Goal: Transaction & Acquisition: Obtain resource

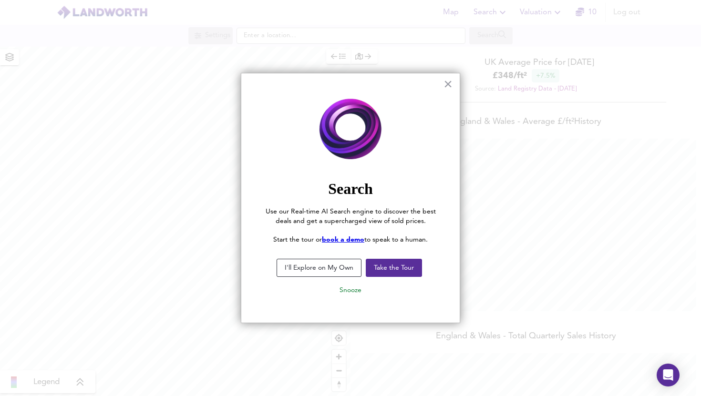
scroll to position [396, 701]
click at [447, 82] on button "×" at bounding box center [447, 83] width 9 height 15
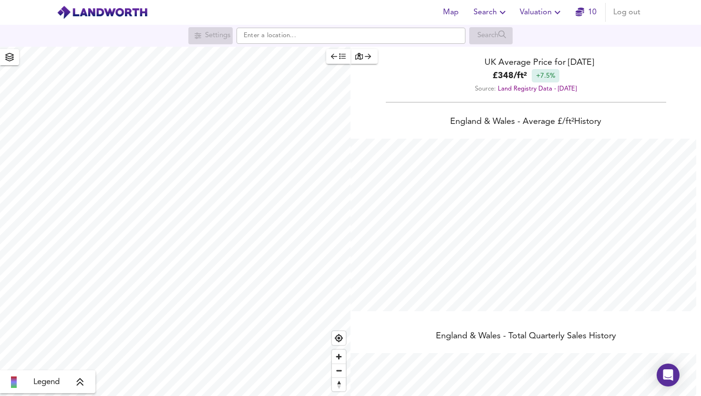
click at [556, 7] on icon "button" at bounding box center [557, 12] width 11 height 11
click at [540, 27] on li "New Valuation Report" at bounding box center [541, 34] width 114 height 17
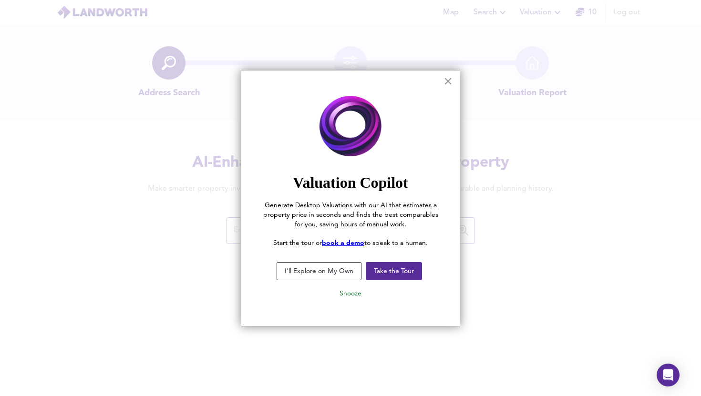
click at [446, 85] on button "×" at bounding box center [447, 80] width 9 height 15
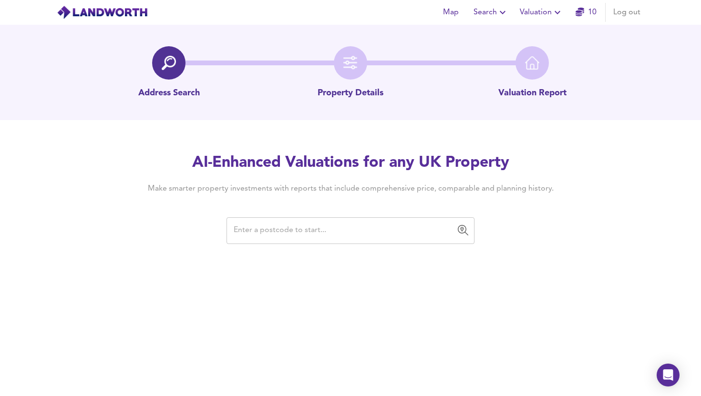
click at [331, 223] on input "text" at bounding box center [343, 231] width 225 height 18
paste input "CR0 1BP"
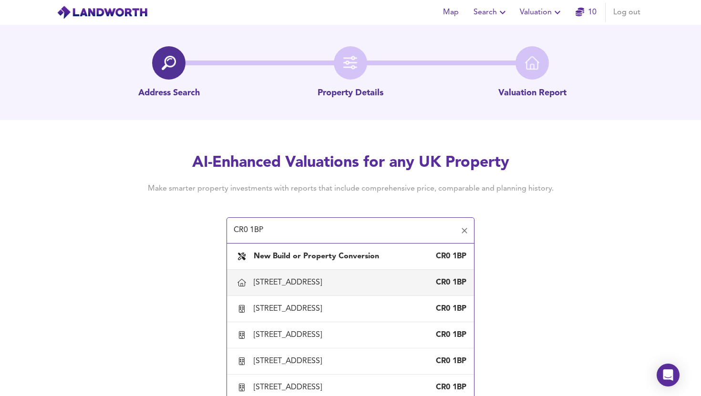
click at [326, 287] on div "[STREET_ADDRESS]" at bounding box center [290, 282] width 72 height 10
type input "[STREET_ADDRESS]"
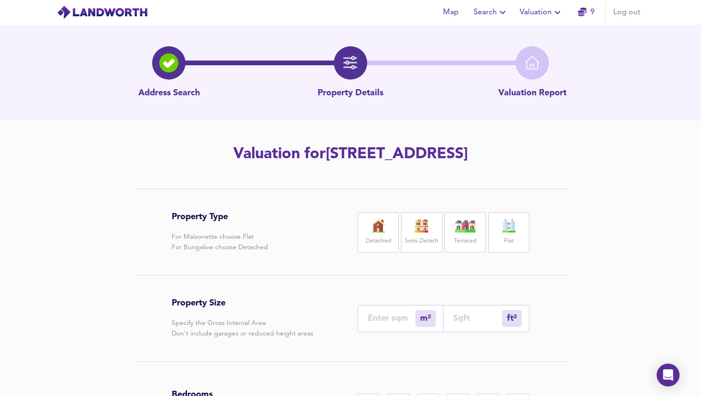
click at [508, 236] on label "Flat" at bounding box center [509, 242] width 10 height 12
click at [428, 317] on div "m²" at bounding box center [425, 318] width 21 height 17
click at [423, 318] on div "m²" at bounding box center [425, 318] width 21 height 17
click at [422, 318] on div "m²" at bounding box center [425, 318] width 21 height 17
click at [395, 318] on input "number" at bounding box center [392, 318] width 48 height 10
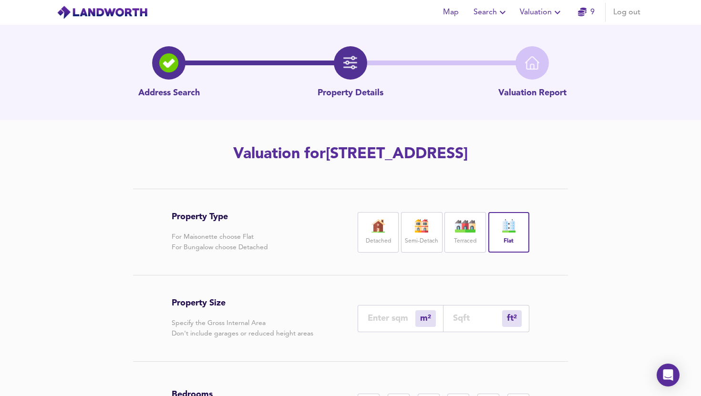
type input "5"
type input "54"
type input "50"
type input "538"
type input "50"
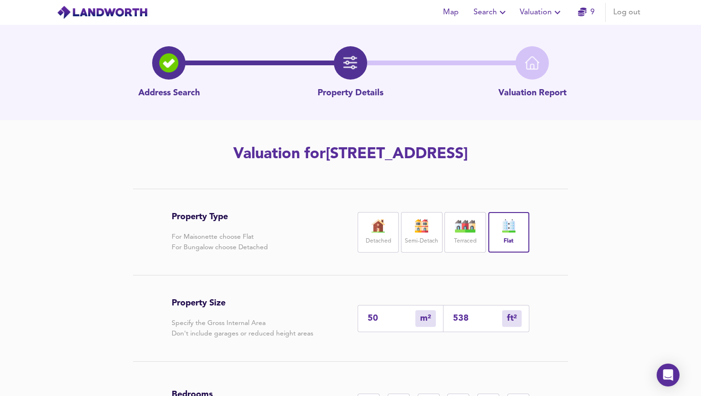
scroll to position [108, 0]
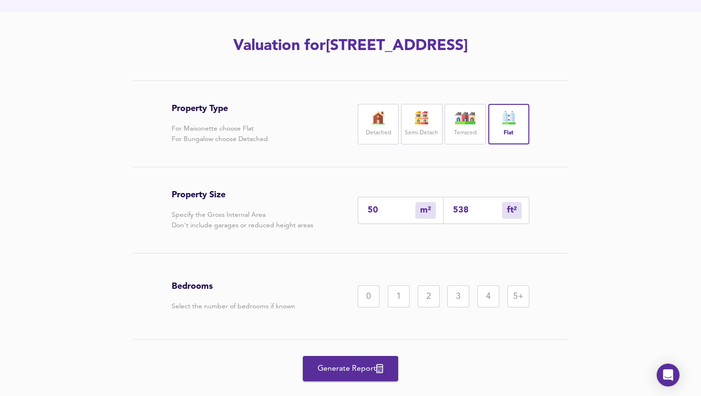
click at [439, 296] on div "0 1 2 3 4 5+" at bounding box center [444, 297] width 172 height 22
click at [431, 296] on div "2" at bounding box center [429, 297] width 22 height 22
click at [360, 370] on span "Generate Report" at bounding box center [350, 368] width 76 height 13
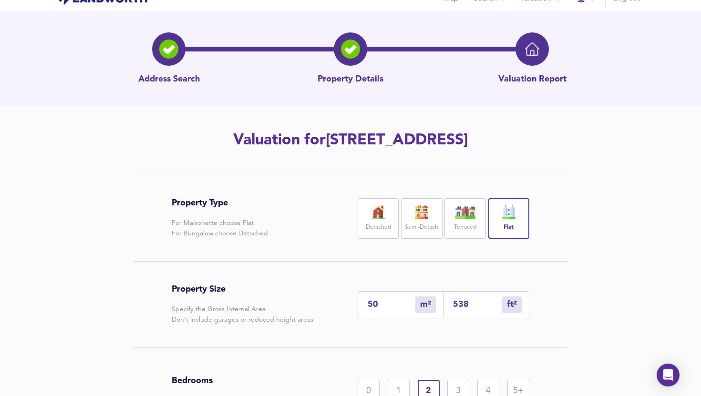
scroll to position [0, 0]
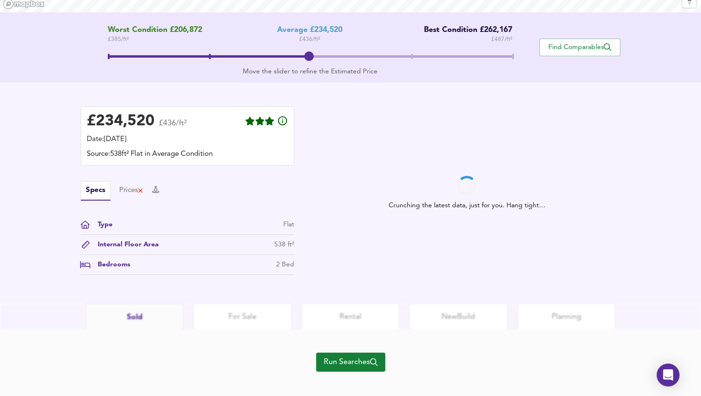
scroll to position [195, 0]
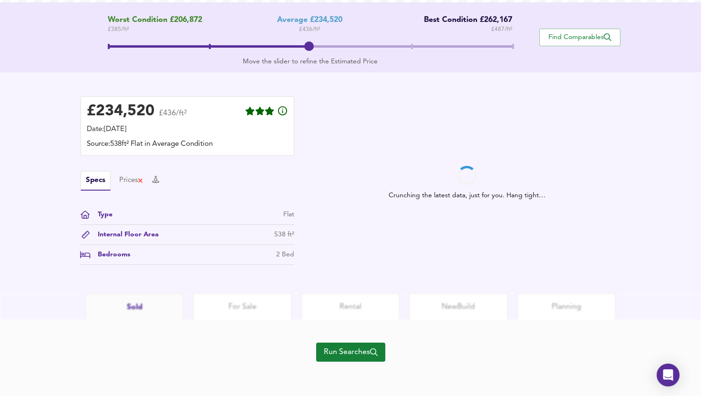
click at [342, 351] on span "Run Searches" at bounding box center [351, 352] width 54 height 13
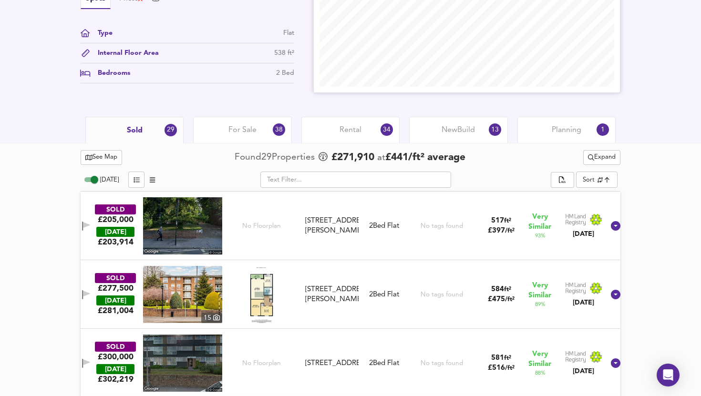
scroll to position [357, 0]
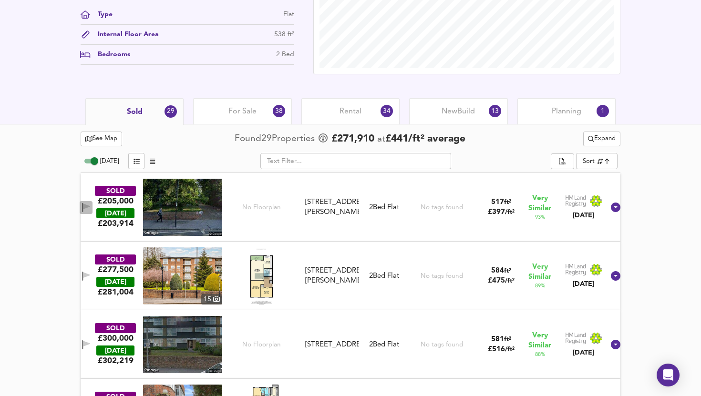
click at [90, 204] on icon "button" at bounding box center [86, 207] width 7 height 6
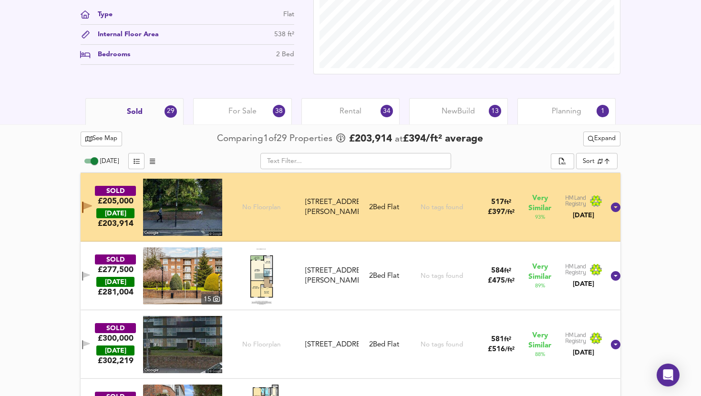
click at [100, 137] on span "See Map" at bounding box center [101, 138] width 32 height 11
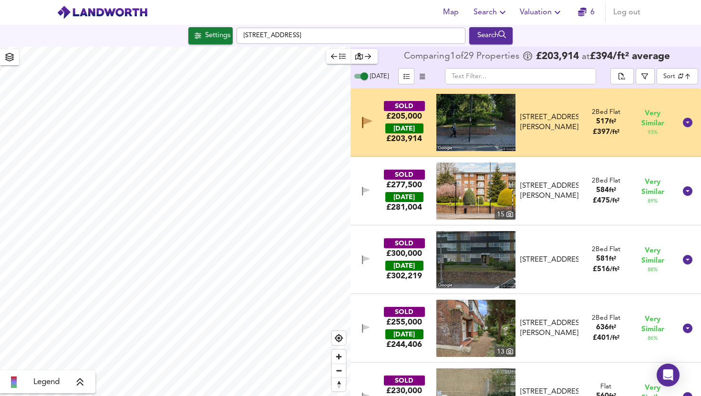
checkbox input "false"
checkbox input "true"
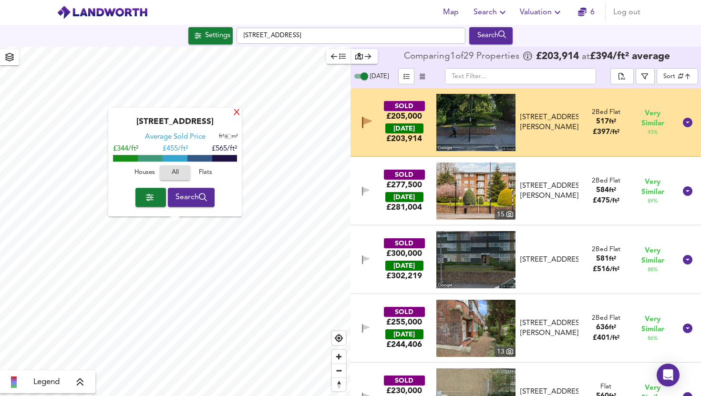
click at [237, 112] on div "X" at bounding box center [237, 113] width 8 height 9
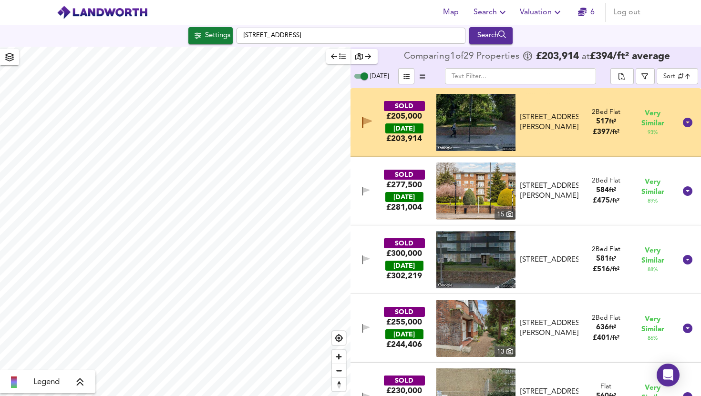
click at [365, 123] on icon "button" at bounding box center [367, 121] width 9 height 7
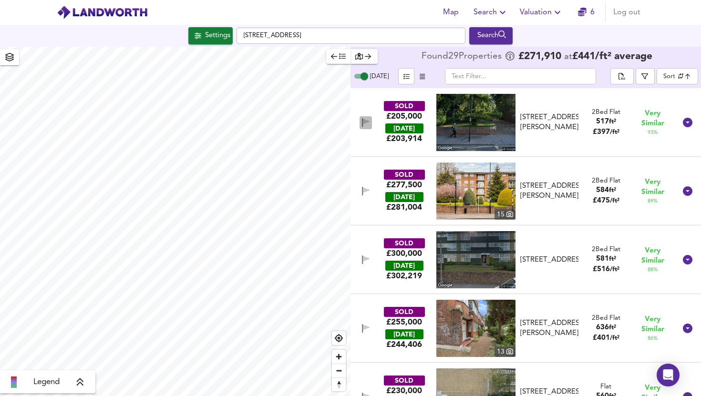
click at [362, 118] on icon "button" at bounding box center [366, 122] width 8 height 9
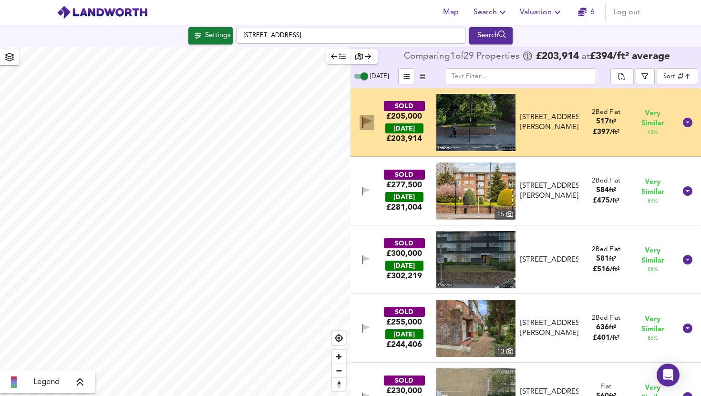
click at [364, 126] on icon "button" at bounding box center [367, 122] width 10 height 11
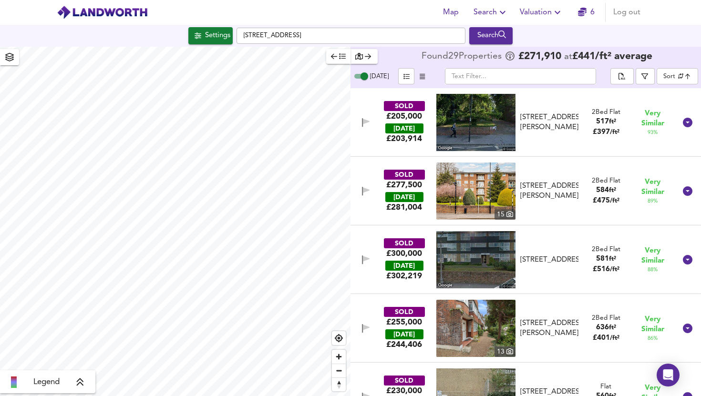
click at [364, 126] on icon "button" at bounding box center [366, 122] width 8 height 9
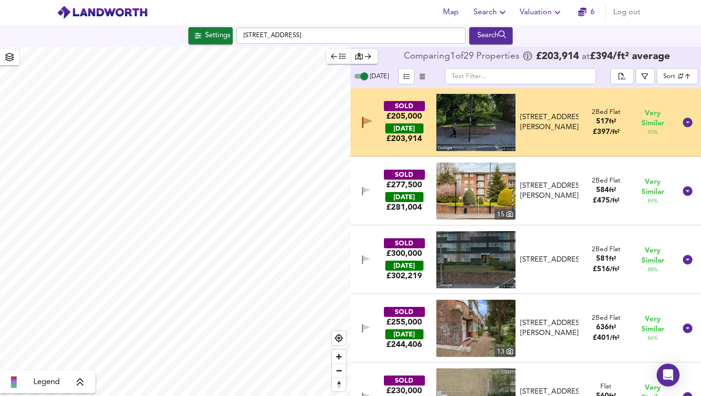
click at [364, 126] on icon "button" at bounding box center [367, 122] width 10 height 11
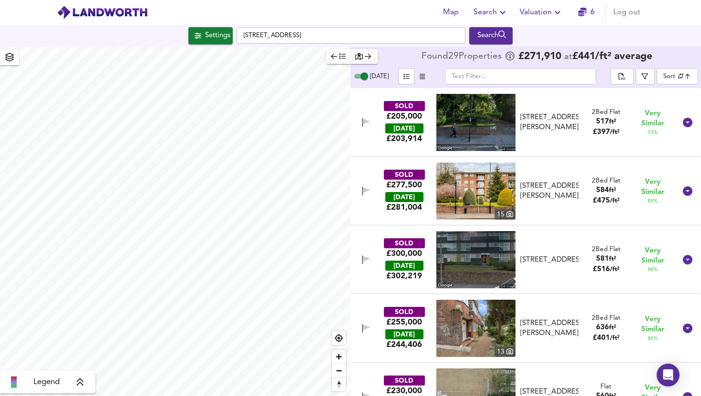
click at [364, 126] on icon "button" at bounding box center [366, 122] width 8 height 9
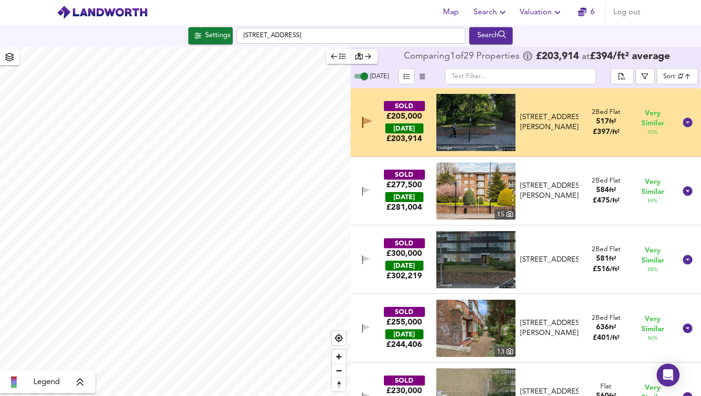
click at [360, 187] on button "button" at bounding box center [365, 191] width 13 height 13
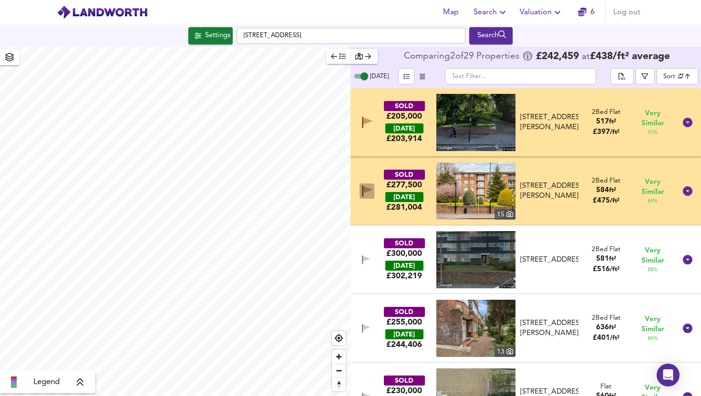
click at [360, 187] on button "button" at bounding box center [366, 191] width 15 height 15
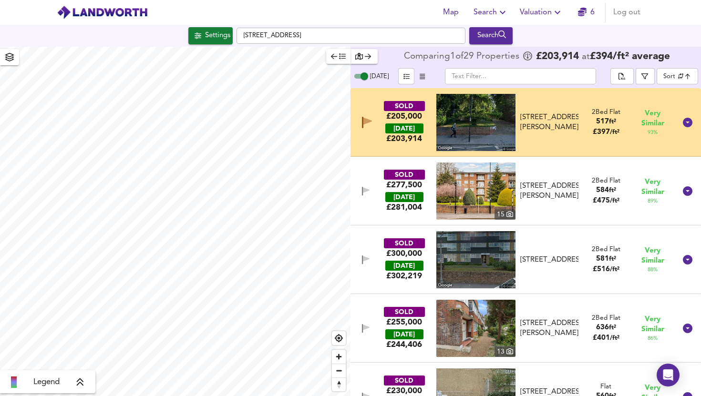
click at [369, 123] on icon "button" at bounding box center [367, 122] width 10 height 11
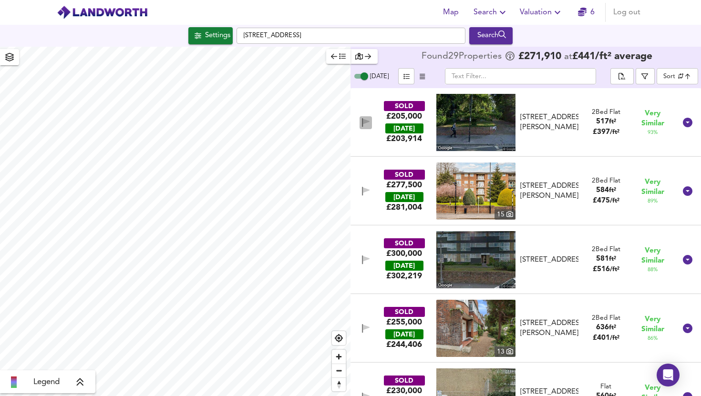
click at [369, 123] on icon "button" at bounding box center [366, 122] width 8 height 9
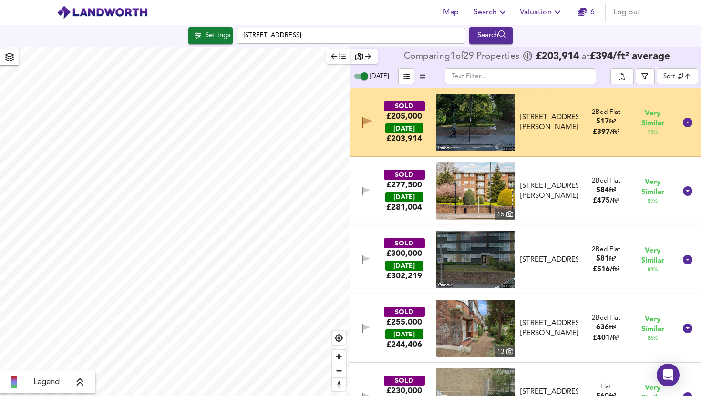
click at [369, 123] on icon "button" at bounding box center [367, 122] width 10 height 11
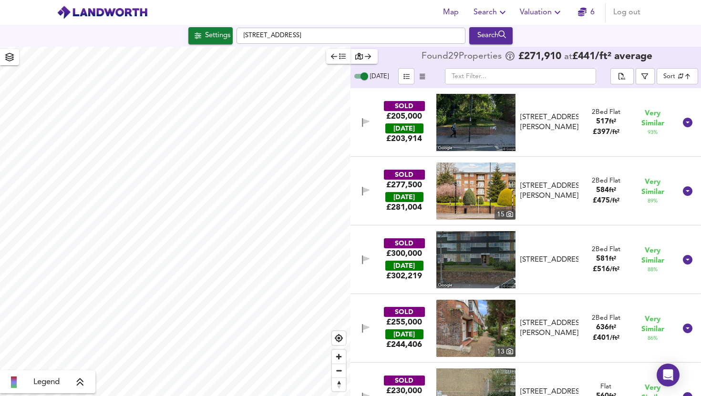
click at [369, 123] on icon "button" at bounding box center [366, 122] width 8 height 9
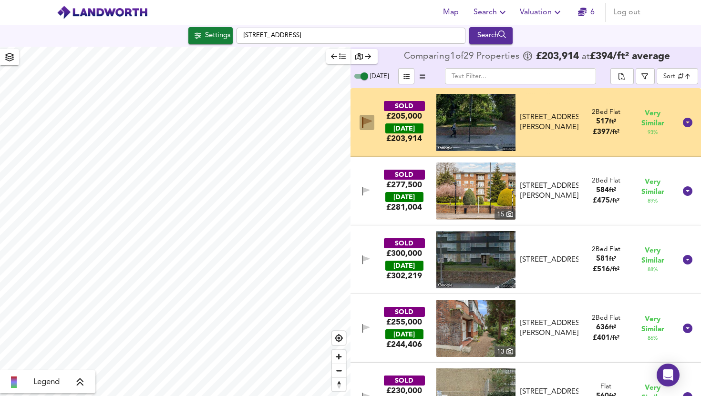
click at [369, 123] on icon "button" at bounding box center [367, 122] width 10 height 11
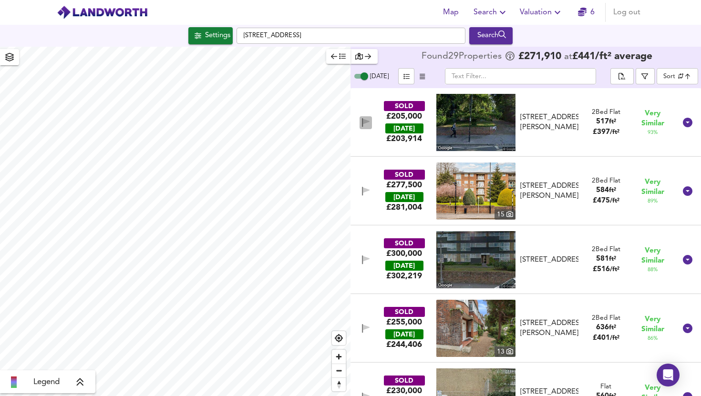
click at [366, 128] on button "button" at bounding box center [365, 122] width 13 height 13
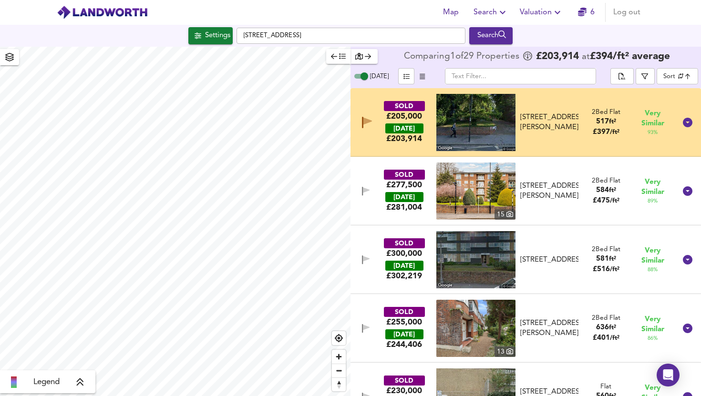
click at [366, 123] on icon "button" at bounding box center [367, 121] width 9 height 7
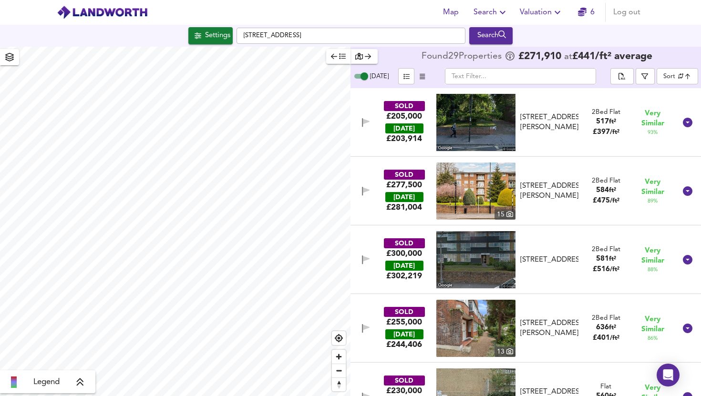
click at [367, 139] on div "SOLD £205,000 [DATE] £ 203,914 Flat [GEOGRAPHIC_DATA][PERSON_NAME][STREET_ADDRE…" at bounding box center [514, 122] width 324 height 57
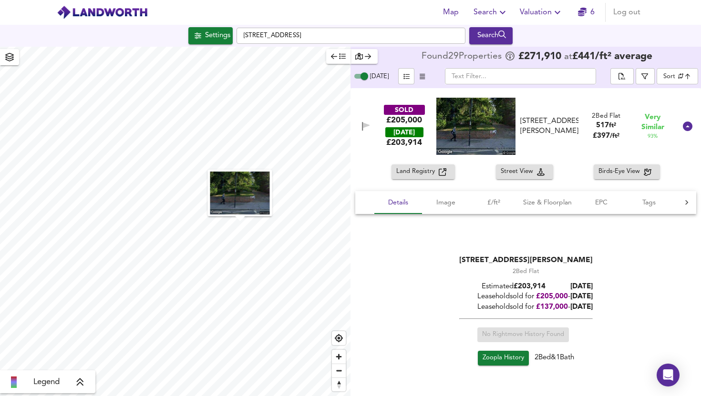
click at [367, 139] on div "SOLD £205,000 [DATE] £ 203,914 Flat [GEOGRAPHIC_DATA][PERSON_NAME][STREET_ADDRE…" at bounding box center [514, 126] width 324 height 57
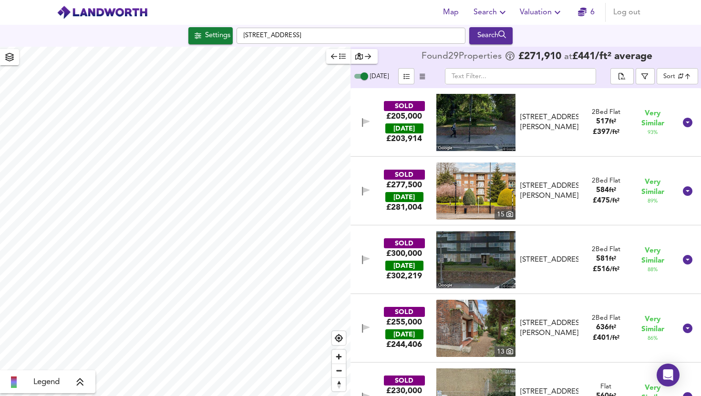
click at [364, 125] on icon "button" at bounding box center [366, 122] width 8 height 9
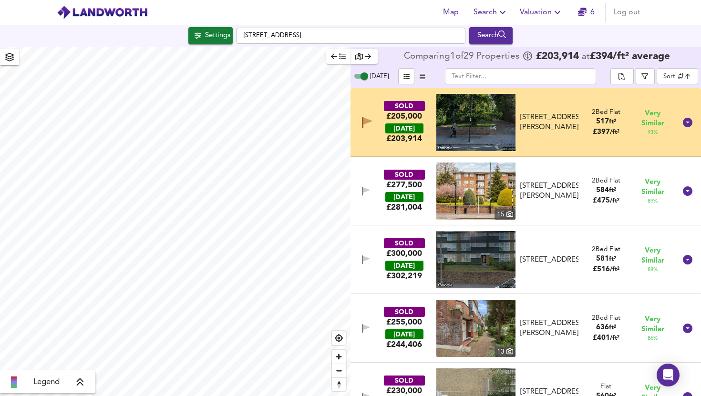
click at [364, 125] on icon "button" at bounding box center [367, 122] width 10 height 11
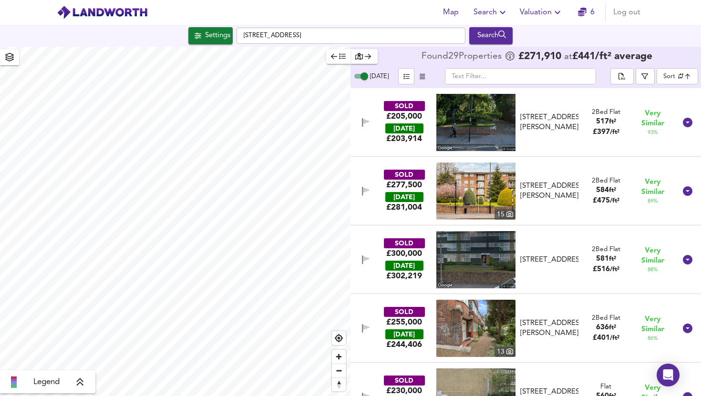
click at [370, 136] on div "SOLD £205,000 [DATE] £ 203,914 Flat [GEOGRAPHIC_DATA][PERSON_NAME][STREET_ADDRE…" at bounding box center [514, 122] width 324 height 57
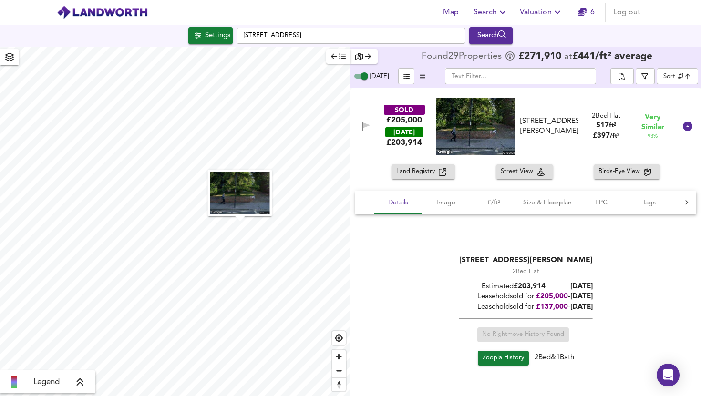
click at [371, 140] on div "SOLD £205,000 [DATE] £ 203,914 Flat [GEOGRAPHIC_DATA][PERSON_NAME][STREET_ADDRE…" at bounding box center [514, 126] width 324 height 57
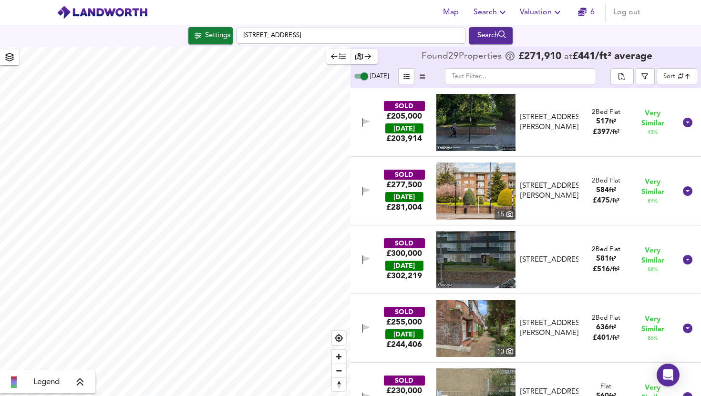
click at [366, 170] on div "SOLD £277,500 [DATE] £ 281,004 15 Flat [STREET_ADDRESS][GEOGRAPHIC_DATA][PERSON…" at bounding box center [514, 191] width 324 height 57
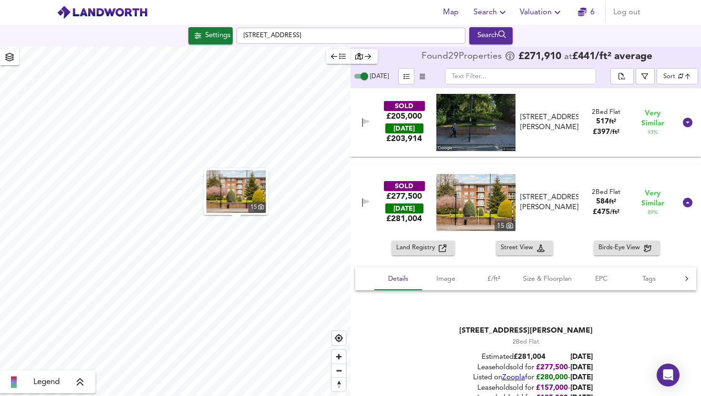
click at [366, 170] on div "SOLD £277,500 [DATE] £ 281,004 15 Flat [STREET_ADDRESS][GEOGRAPHIC_DATA][PERSON…" at bounding box center [525, 202] width 350 height 76
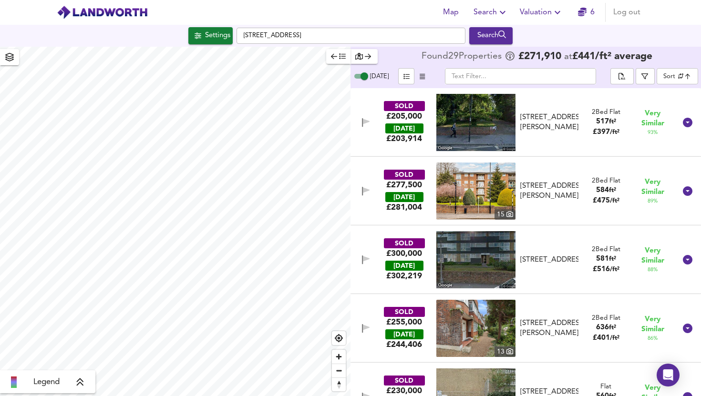
click at [370, 235] on div "SOLD £300,000 [DATE] £ 302,219 Flat [GEOGRAPHIC_DATA][STREET_ADDRESS][STREET_AD…" at bounding box center [514, 259] width 324 height 57
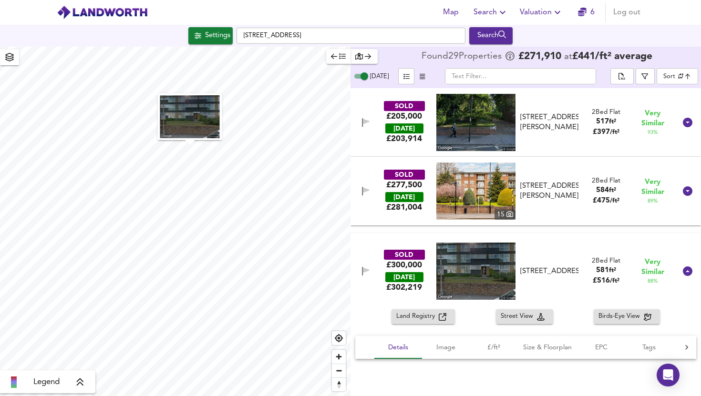
click at [371, 235] on div "SOLD £300,000 [DATE] £ 302,219 Flat [GEOGRAPHIC_DATA][STREET_ADDRESS][STREET_AD…" at bounding box center [525, 271] width 350 height 76
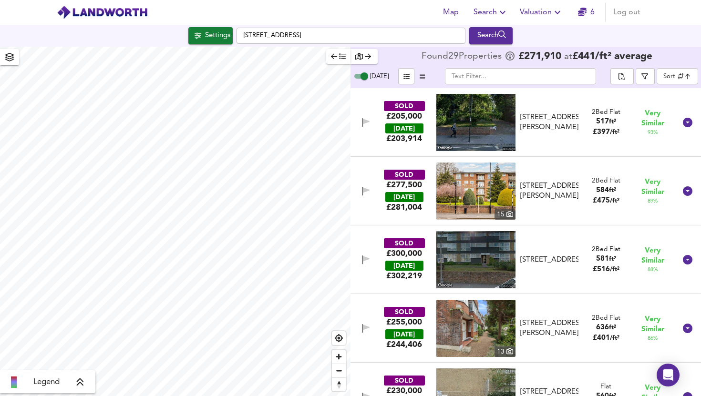
click at [376, 142] on div "SOLD £205,000 [DATE] £ 203,914" at bounding box center [404, 122] width 62 height 43
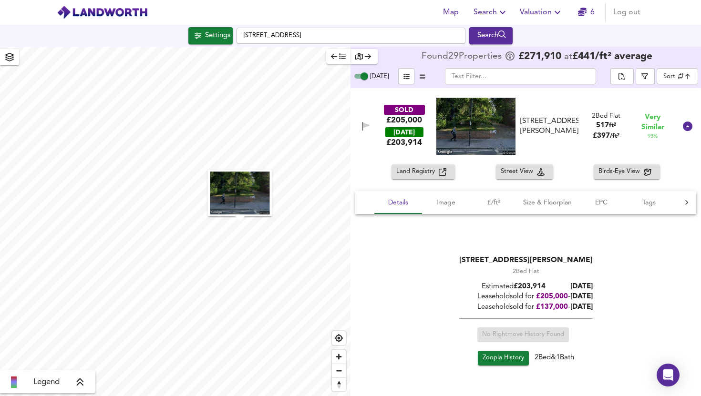
click at [557, 11] on icon "button" at bounding box center [557, 12] width 11 height 11
click at [536, 37] on li "New Valuation Report" at bounding box center [541, 34] width 114 height 17
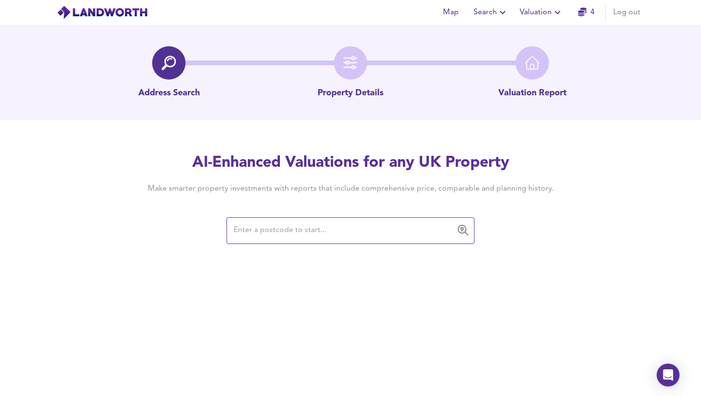
click at [289, 243] on div "​" at bounding box center [350, 230] width 248 height 27
click at [292, 240] on div "​" at bounding box center [350, 230] width 248 height 27
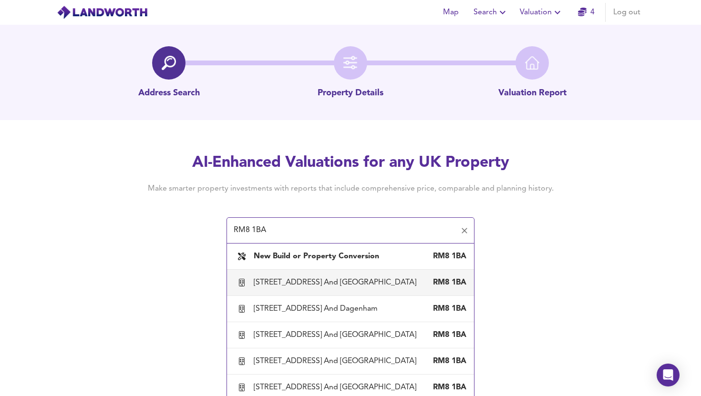
click at [309, 288] on div "[STREET_ADDRESS] And [GEOGRAPHIC_DATA]" at bounding box center [337, 282] width 166 height 10
type input "[STREET_ADDRESS] And [GEOGRAPHIC_DATA]"
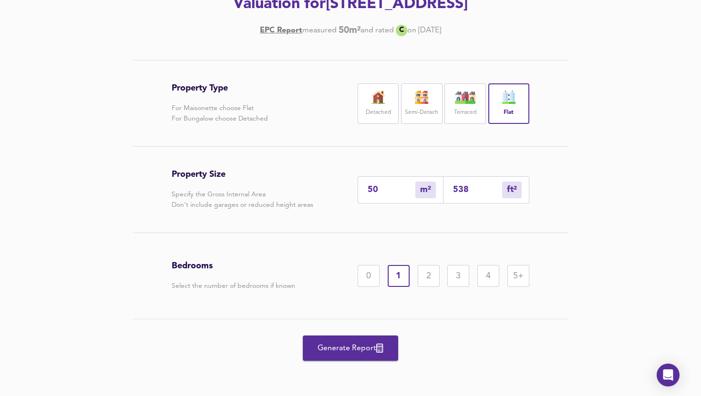
scroll to position [171, 0]
click at [430, 266] on div "2" at bounding box center [429, 276] width 22 height 22
click at [343, 354] on span "Generate Report" at bounding box center [350, 348] width 76 height 13
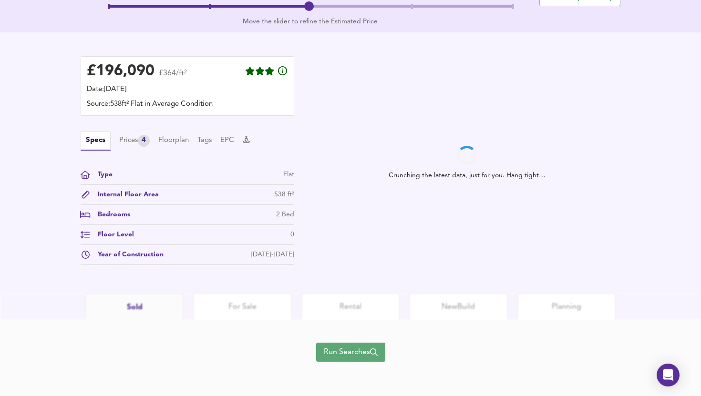
click at [354, 343] on button "Run Searches" at bounding box center [350, 352] width 69 height 19
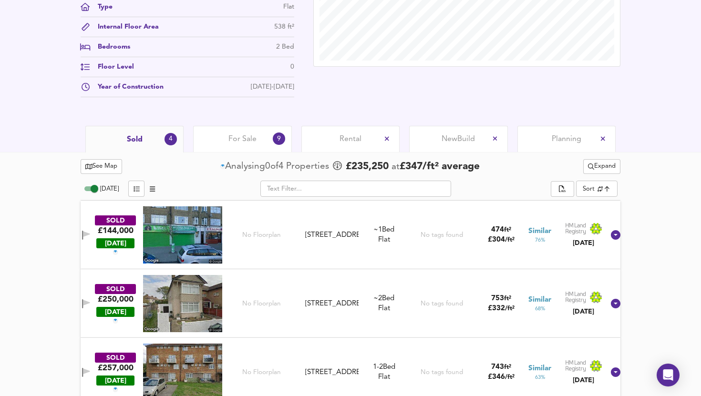
scroll to position [449, 0]
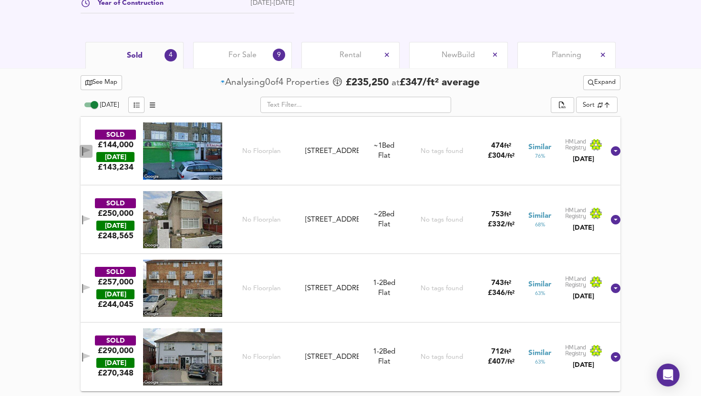
click at [90, 149] on icon "button" at bounding box center [86, 150] width 7 height 6
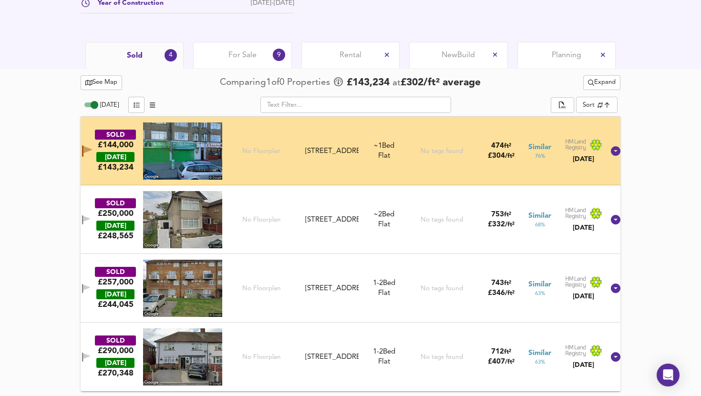
click at [104, 80] on span "See Map" at bounding box center [101, 82] width 32 height 11
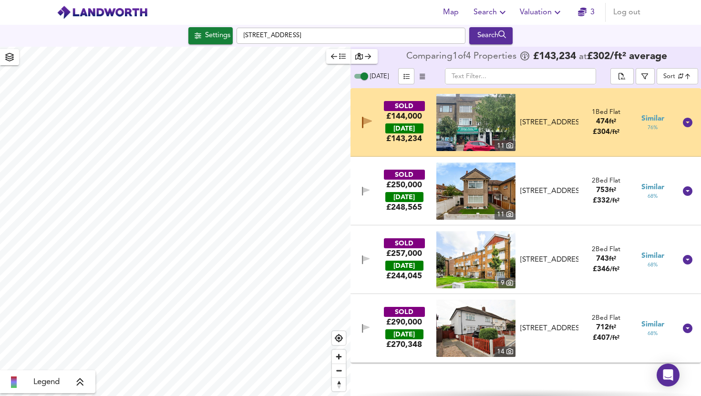
checkbox input "false"
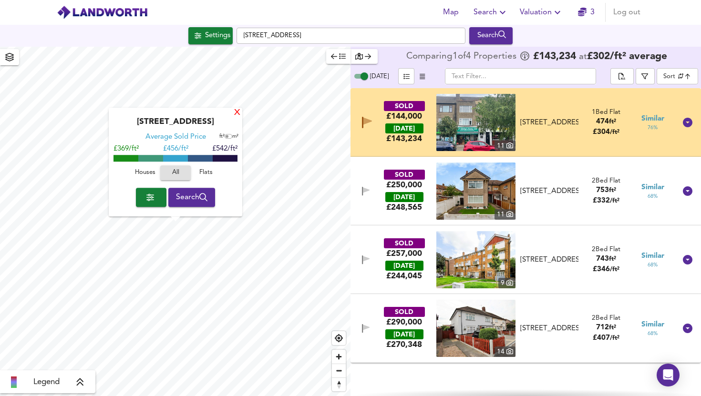
click at [236, 110] on div "X" at bounding box center [236, 113] width 7 height 7
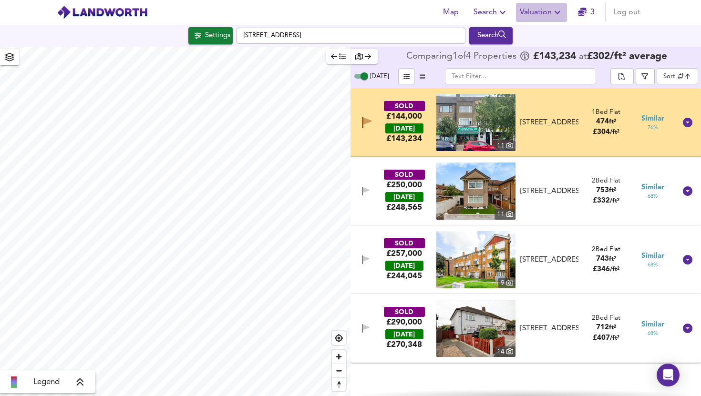
click at [555, 10] on icon "button" at bounding box center [557, 12] width 11 height 11
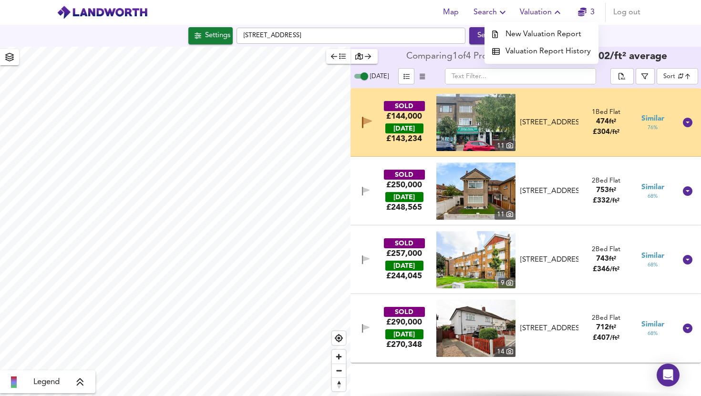
click at [537, 30] on li "New Valuation Report" at bounding box center [541, 34] width 114 height 17
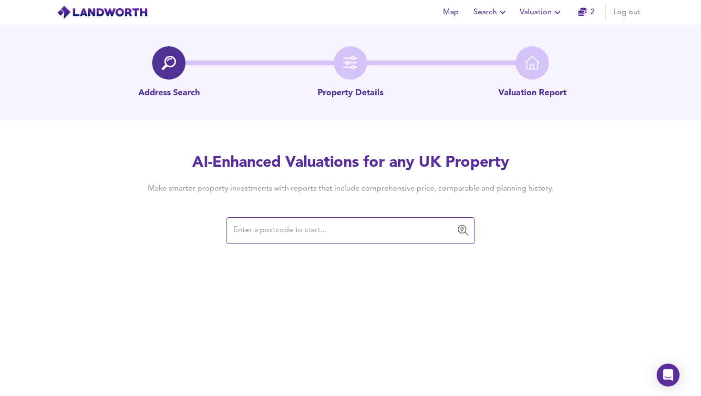
click at [560, 12] on icon "button" at bounding box center [557, 12] width 6 height 3
click at [533, 54] on li "Valuation Report History" at bounding box center [541, 51] width 114 height 17
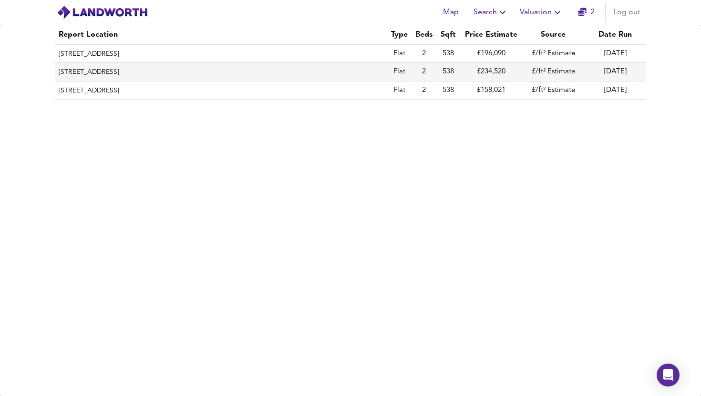
click at [199, 76] on th "[STREET_ADDRESS]" at bounding box center [221, 72] width 332 height 18
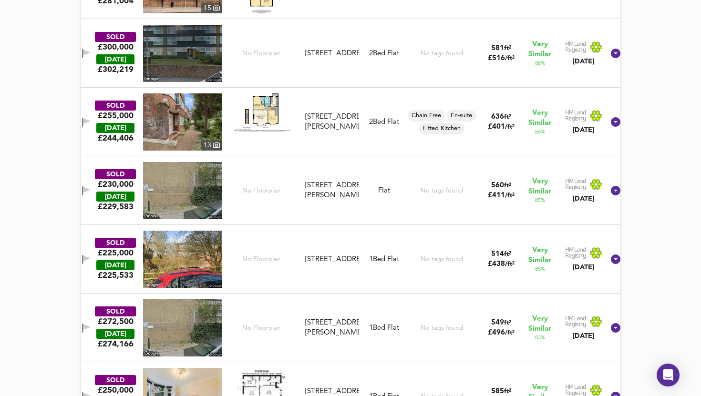
scroll to position [663, 0]
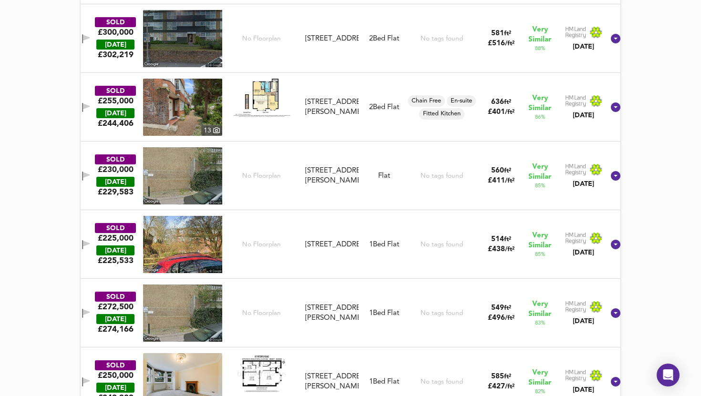
click at [193, 246] on img at bounding box center [182, 244] width 79 height 57
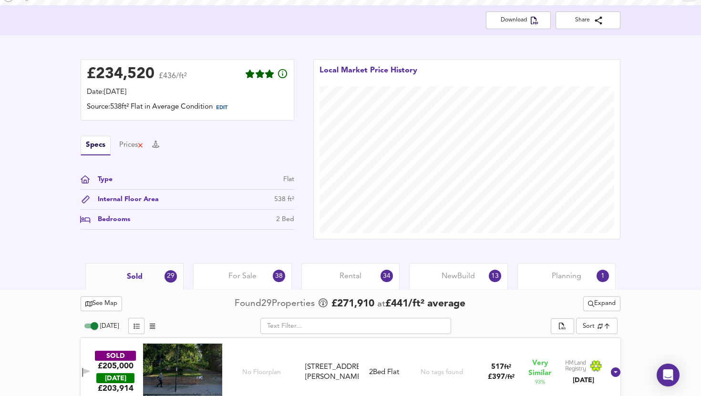
scroll to position [203, 0]
